Goal: Task Accomplishment & Management: Manage account settings

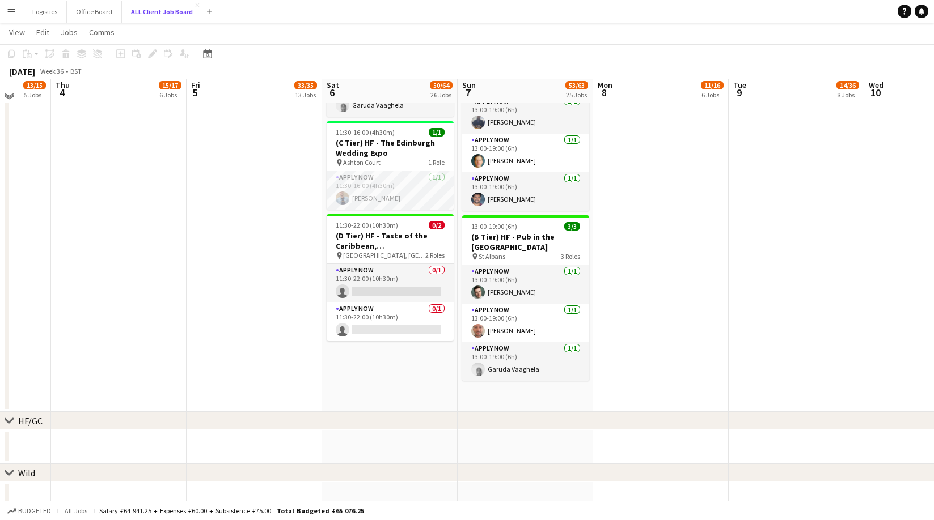
scroll to position [2565, 0]
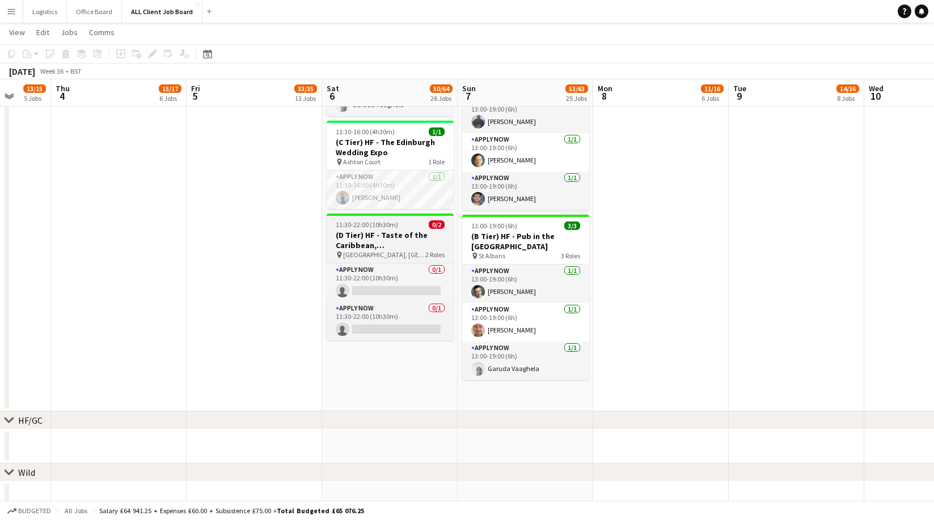
click at [382, 230] on h3 "(D Tier) HF - Taste of the Caribbean, [GEOGRAPHIC_DATA]" at bounding box center [390, 240] width 127 height 20
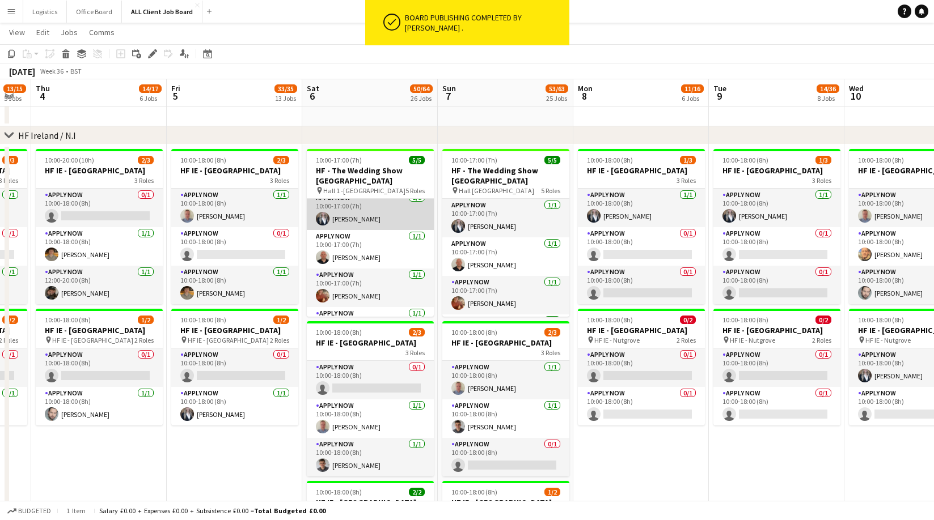
scroll to position [0, 0]
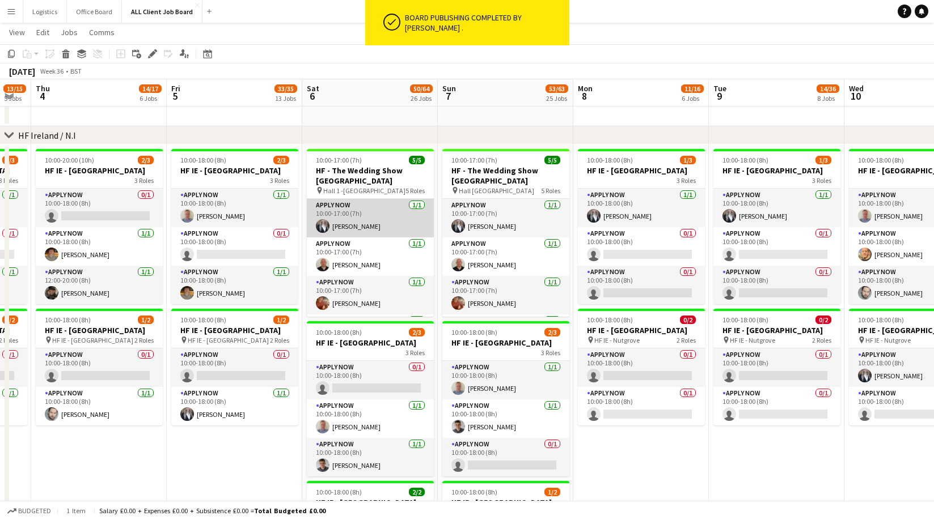
click at [371, 210] on app-card-role "APPLY NOW [DATE] 10:00-17:00 (7h) [PERSON_NAME]" at bounding box center [370, 218] width 127 height 39
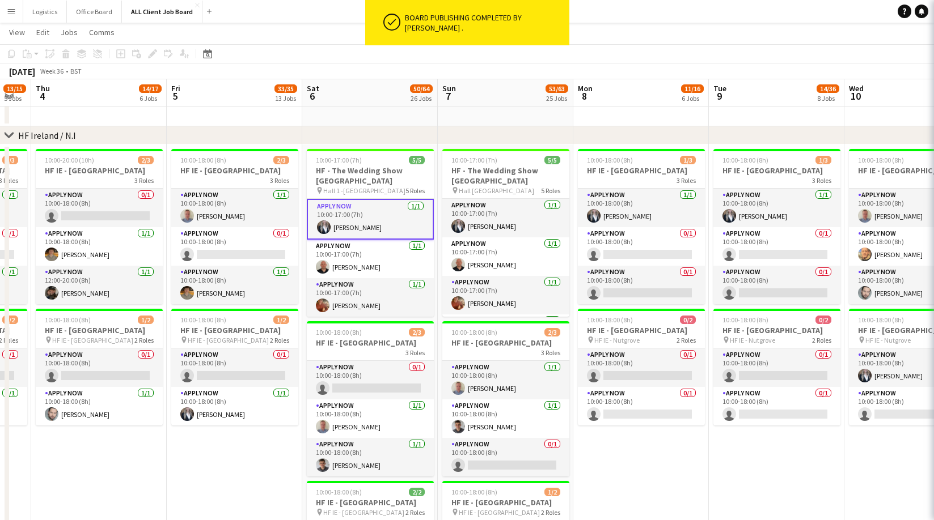
scroll to position [0, 376]
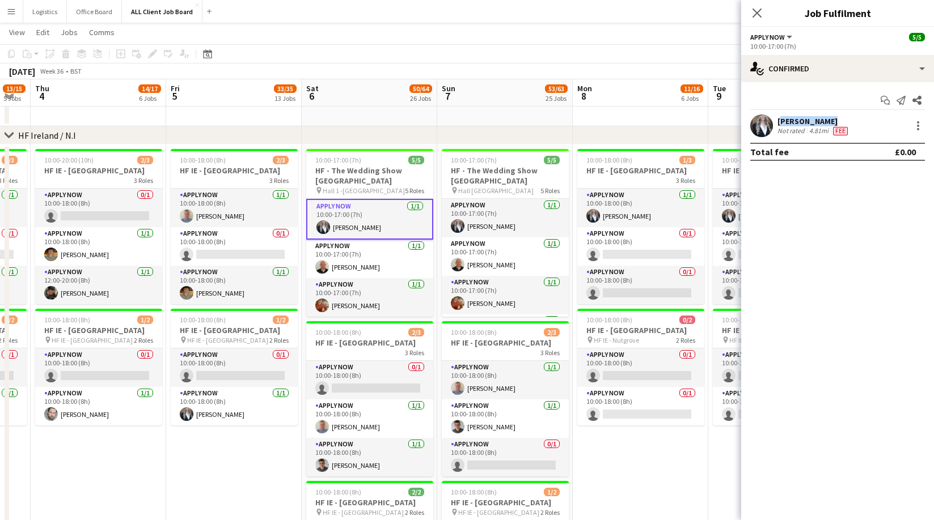
drag, startPoint x: 827, startPoint y: 121, endPoint x: 779, endPoint y: 122, distance: 47.6
click at [779, 123] on div "[PERSON_NAME]" at bounding box center [813, 121] width 73 height 10
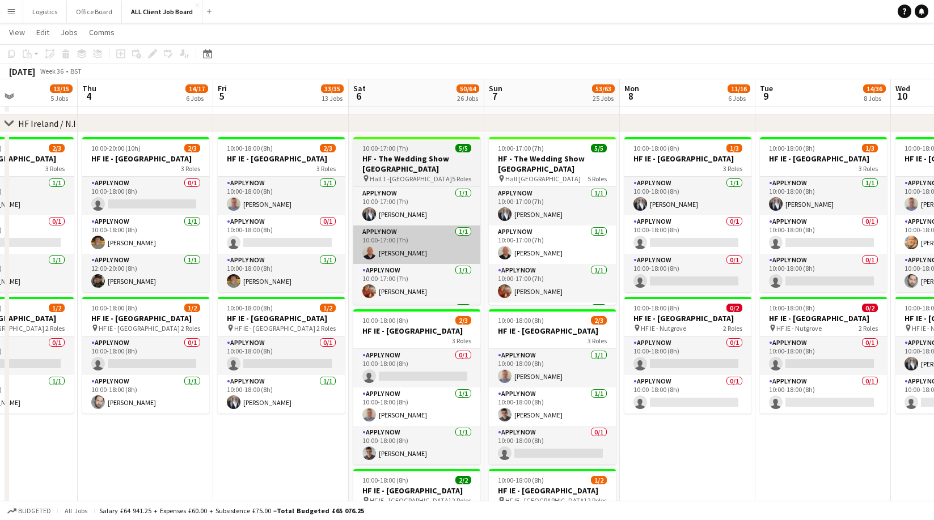
scroll to position [0, 332]
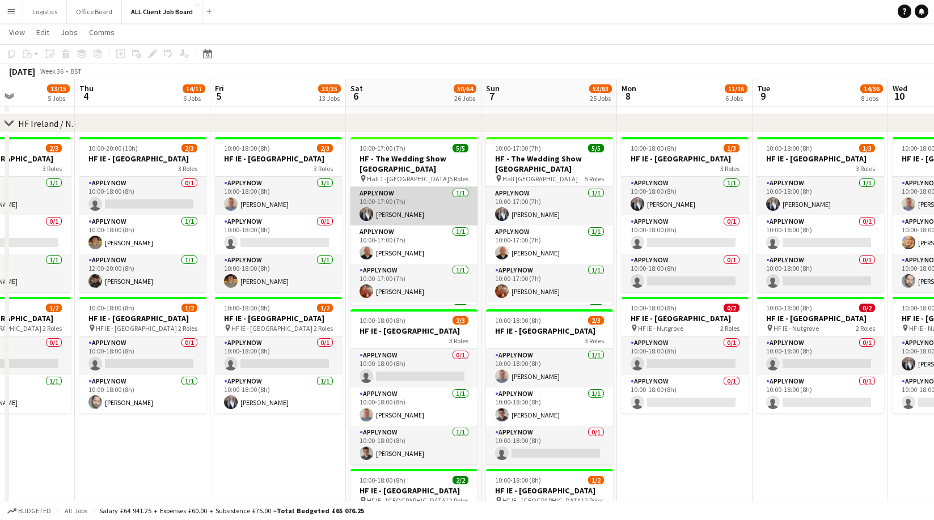
click at [429, 198] on app-card-role "APPLY NOW [DATE] 10:00-17:00 (7h) [PERSON_NAME]" at bounding box center [413, 206] width 127 height 39
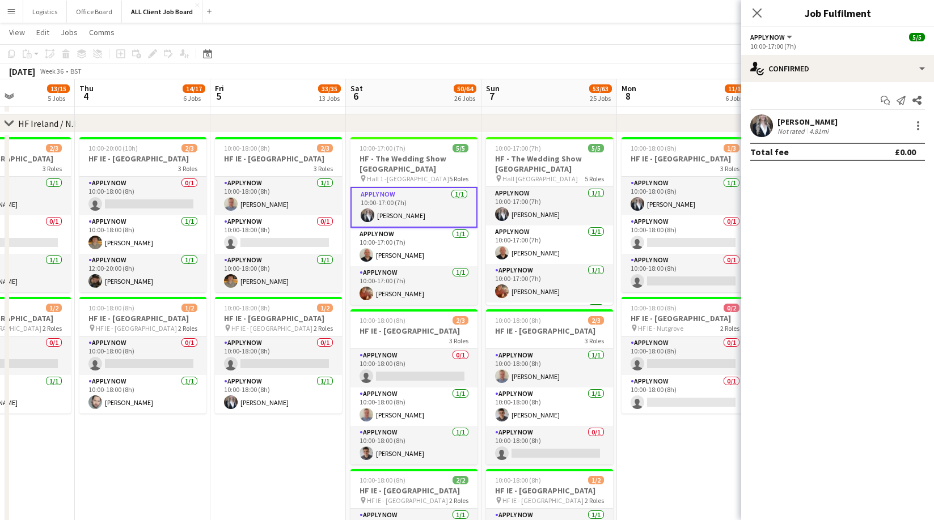
click at [803, 120] on div "[PERSON_NAME]" at bounding box center [807, 122] width 60 height 10
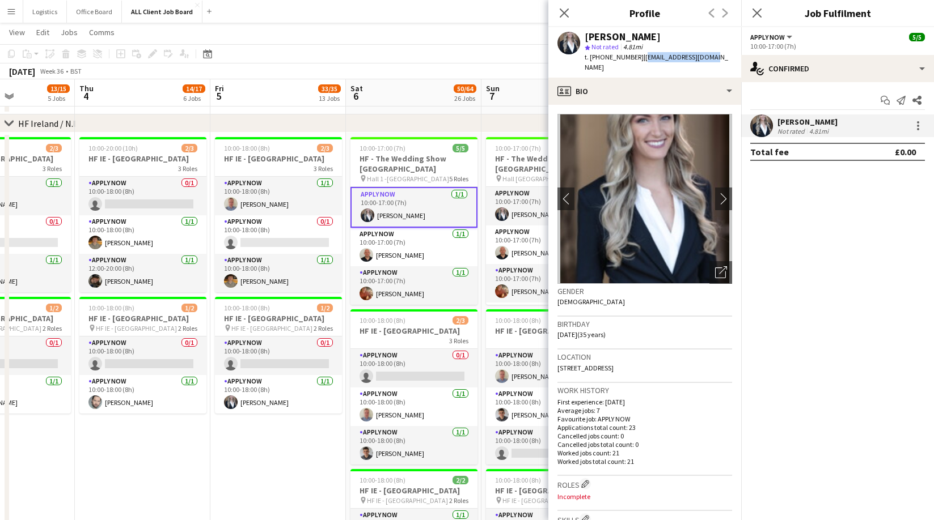
drag, startPoint x: 706, startPoint y: 57, endPoint x: 640, endPoint y: 58, distance: 65.8
click at [639, 58] on div "Heather Lynn star Not rated 4.81mi t. +353830865024 | heather4949@live.com" at bounding box center [644, 52] width 193 height 50
copy span "heather4949@live.com"
click at [406, 235] on app-card-role "APPLY NOW 1/1 10:00-17:00 (7h) Rory Lapham" at bounding box center [413, 247] width 127 height 39
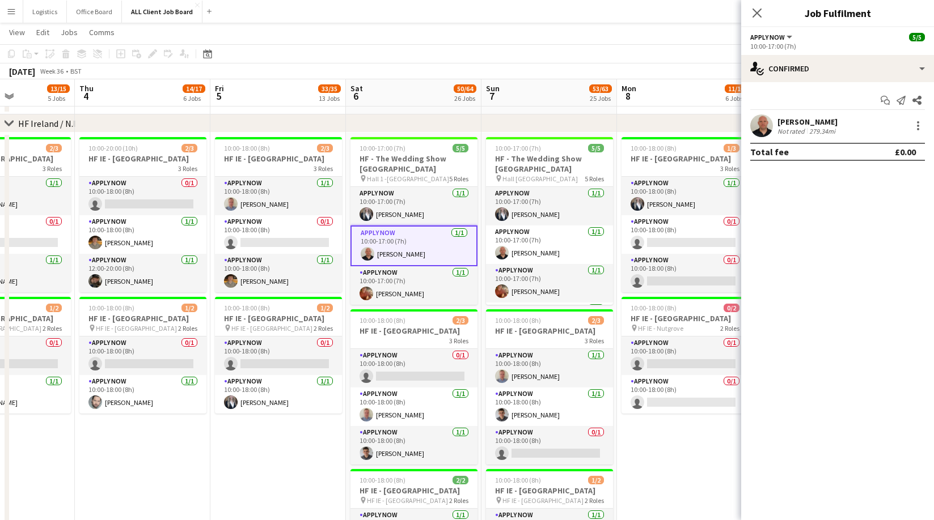
click at [809, 125] on div "[PERSON_NAME]" at bounding box center [807, 122] width 60 height 10
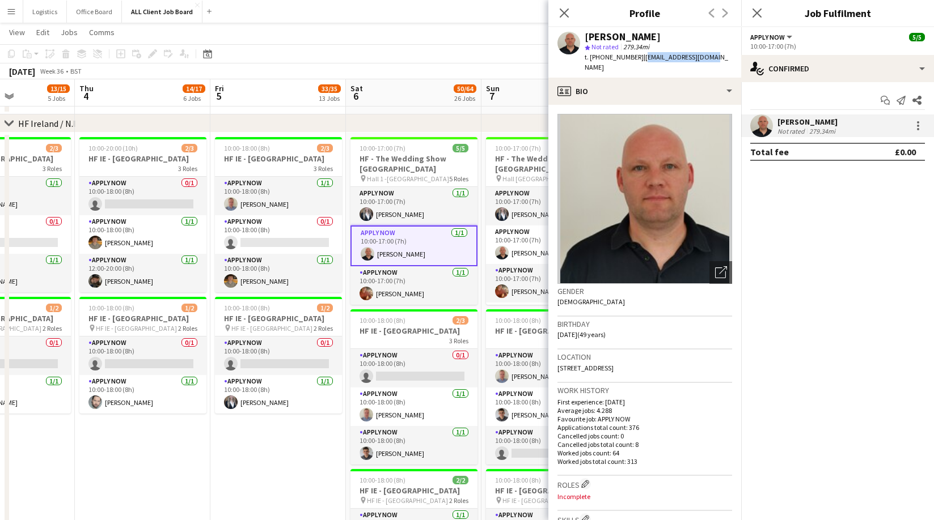
drag, startPoint x: 709, startPoint y: 57, endPoint x: 663, endPoint y: 92, distance: 57.8
click at [638, 60] on div "Rory Lapham star Not rated 279.34mi t. +447763696263 | laphamrory@gmail.com" at bounding box center [644, 52] width 193 height 50
copy span "laphamrory@gmail.com"
click at [397, 278] on app-card-role "APPLY NOW 1/1 10:00-17:00 (7h) James Beggs" at bounding box center [413, 285] width 127 height 39
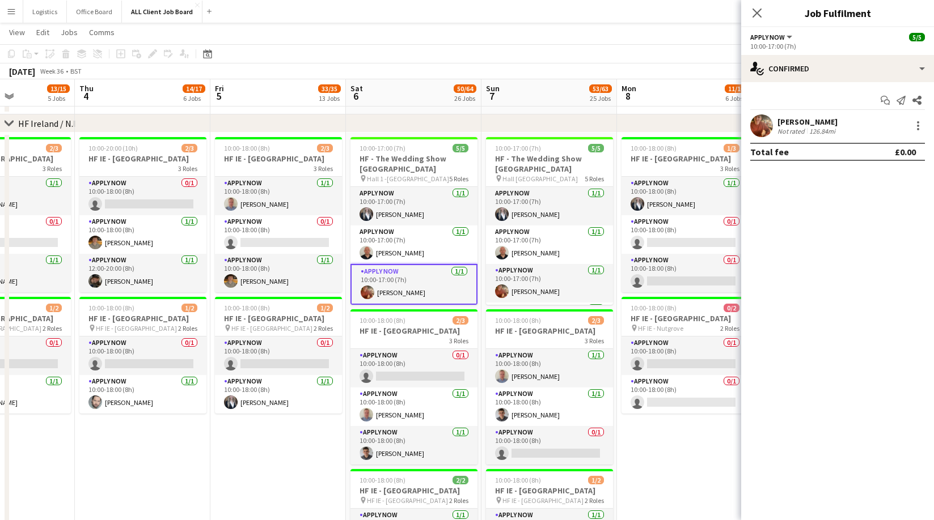
click at [823, 125] on div "[PERSON_NAME]" at bounding box center [807, 122] width 60 height 10
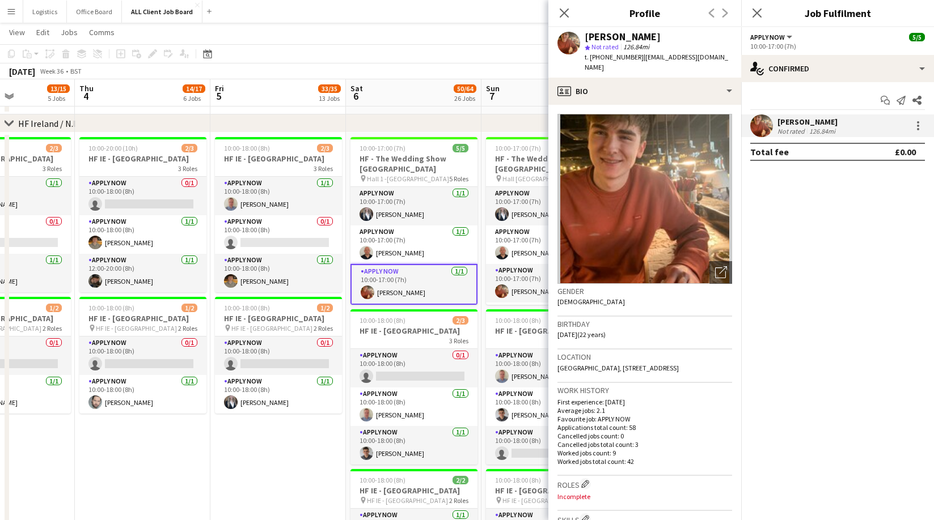
drag, startPoint x: 723, startPoint y: 57, endPoint x: 654, endPoint y: 57, distance: 69.2
click at [641, 59] on div "James Beggs star Not rated 126.84mi t. +4407833250433 | jamesbeggs255@gmail.com" at bounding box center [644, 52] width 193 height 50
copy span "jamesbeggs255@gmail.com"
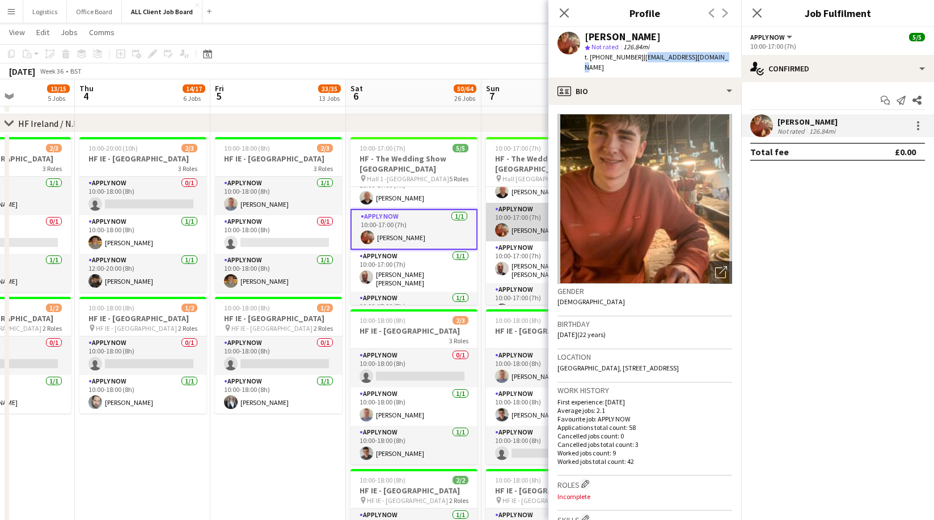
scroll to position [65, 0]
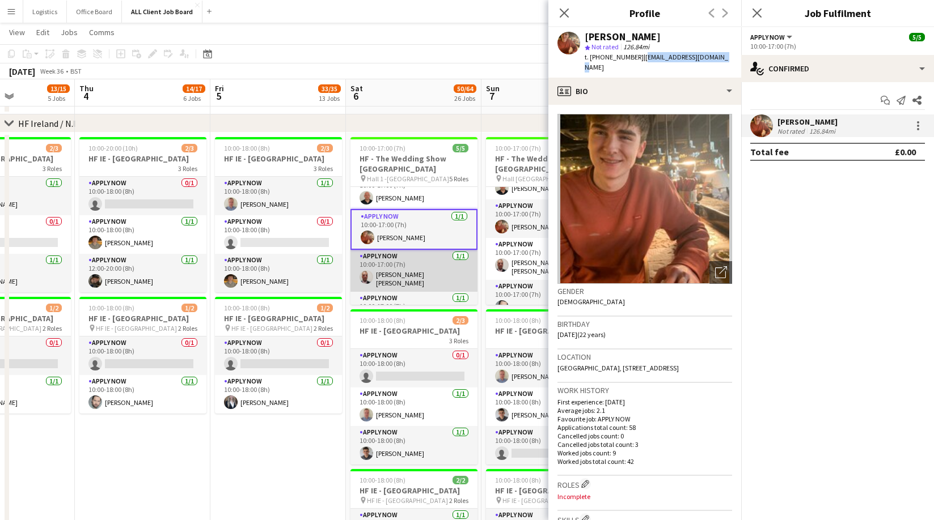
click at [414, 262] on app-card-role "APPLY NOW 1/1 10:00-17:00 (7h) Philip JOHN Boyd Doherty" at bounding box center [413, 271] width 127 height 42
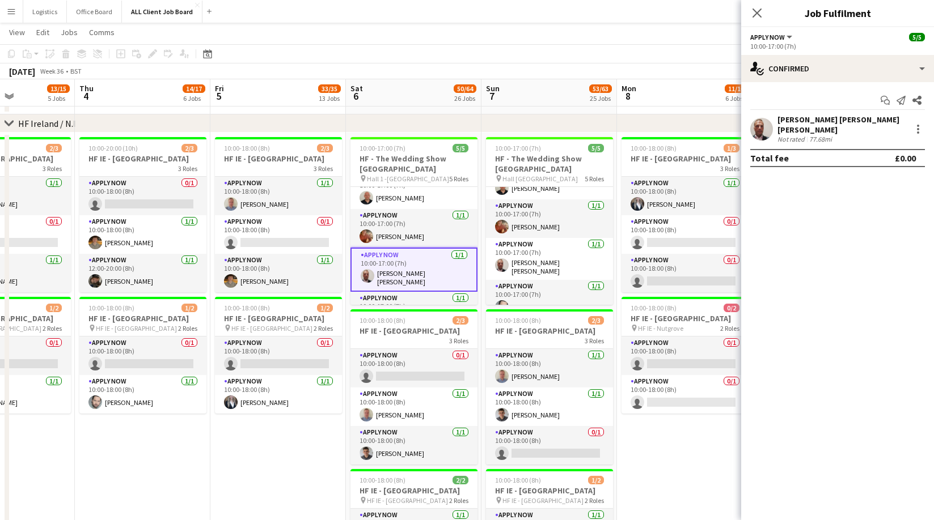
click at [817, 123] on div "[PERSON_NAME] [PERSON_NAME] [PERSON_NAME]" at bounding box center [841, 125] width 129 height 20
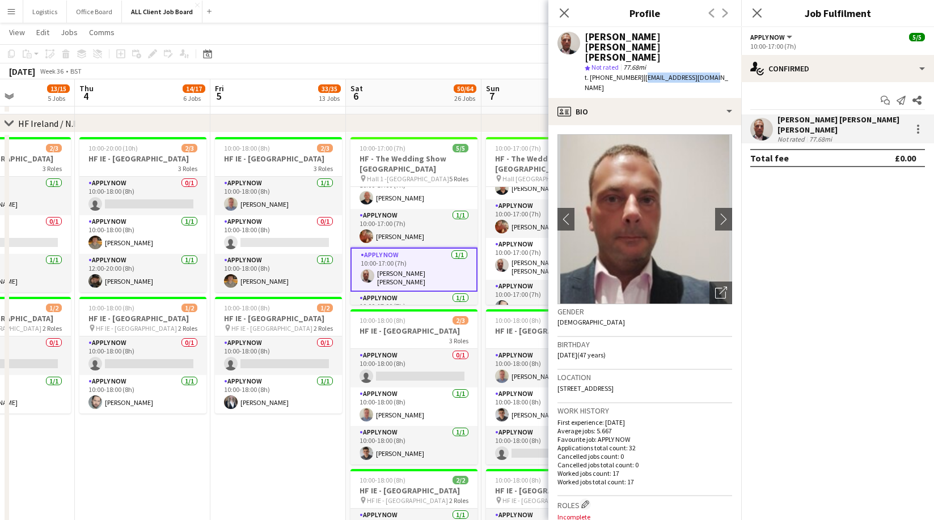
drag, startPoint x: 706, startPoint y: 57, endPoint x: 643, endPoint y: 65, distance: 63.4
click at [638, 59] on div "Philip JOHN Boyd Doherty star Not rated 77.68mi t. +447892894420 | pjbd2004@yah…" at bounding box center [644, 62] width 193 height 71
copy span "pjbd2004@yahoo.co.uk"
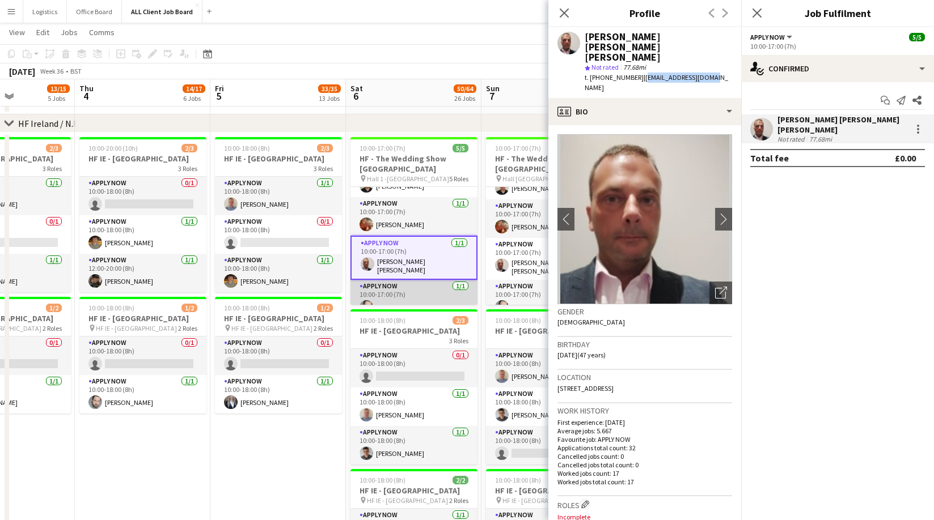
click at [413, 289] on app-card-role "APPLY NOW 1/1 10:00-17:00 (7h) Craig Leinster" at bounding box center [413, 299] width 127 height 39
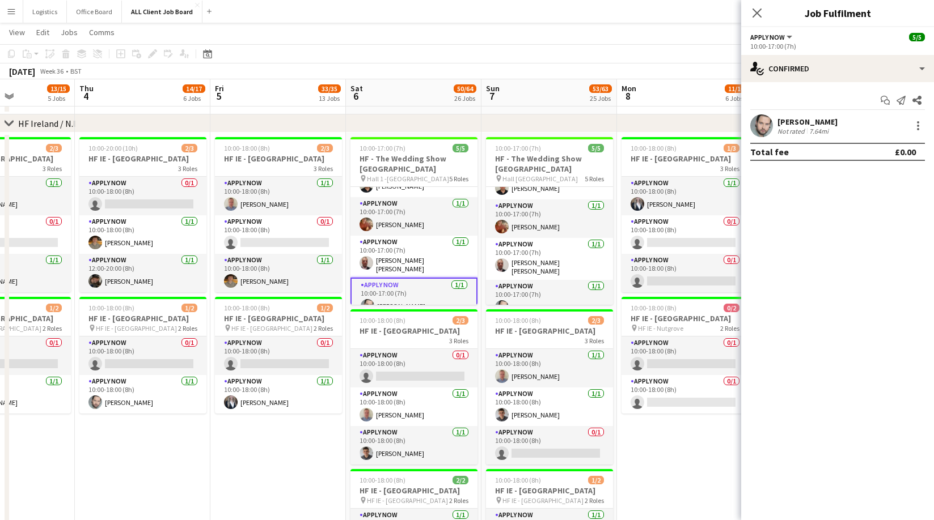
click at [817, 128] on div "7.64mi" at bounding box center [819, 131] width 24 height 9
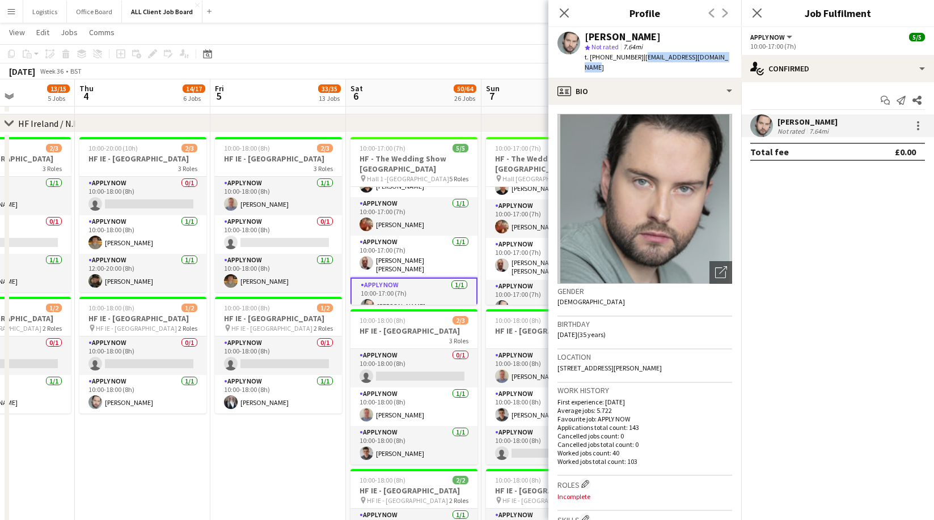
drag, startPoint x: 719, startPoint y: 57, endPoint x: 643, endPoint y: 57, distance: 76.0
click at [638, 58] on div "Craig Leinster star Not rated 7.64mi t. +353830480863 | leinstercraig317@gmail.…" at bounding box center [644, 52] width 193 height 50
copy span "leinstercraig317@gmail.com"
